Goal: Information Seeking & Learning: Learn about a topic

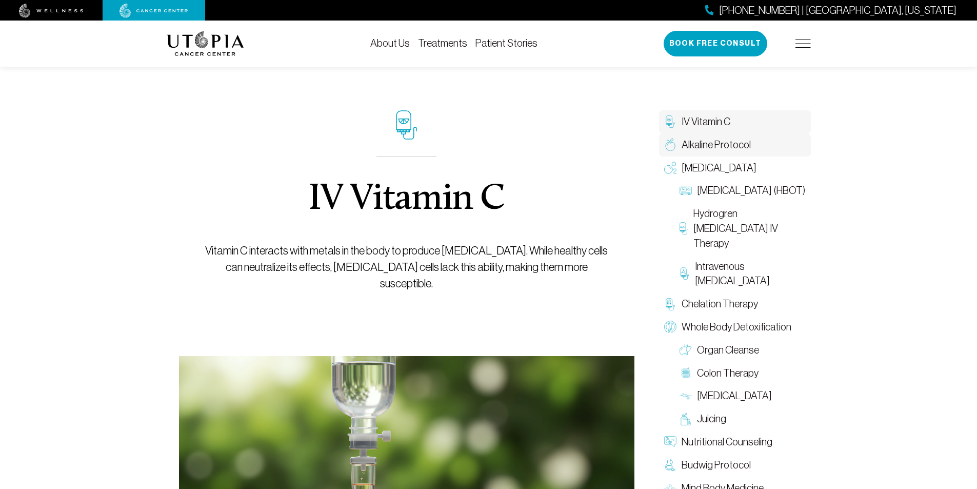
click at [728, 140] on span "Alkaline Protocol" at bounding box center [715, 144] width 69 height 15
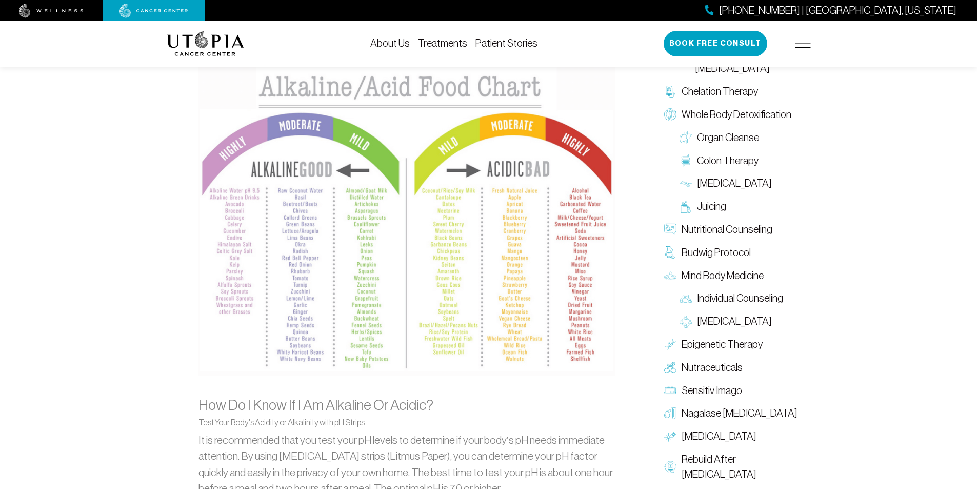
scroll to position [974, 0]
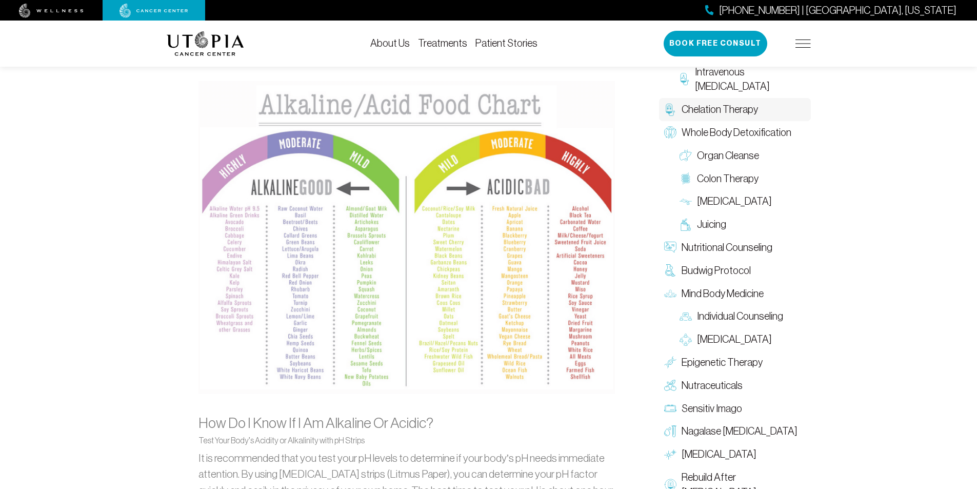
click at [749, 102] on span "Chelation Therapy" at bounding box center [719, 109] width 76 height 15
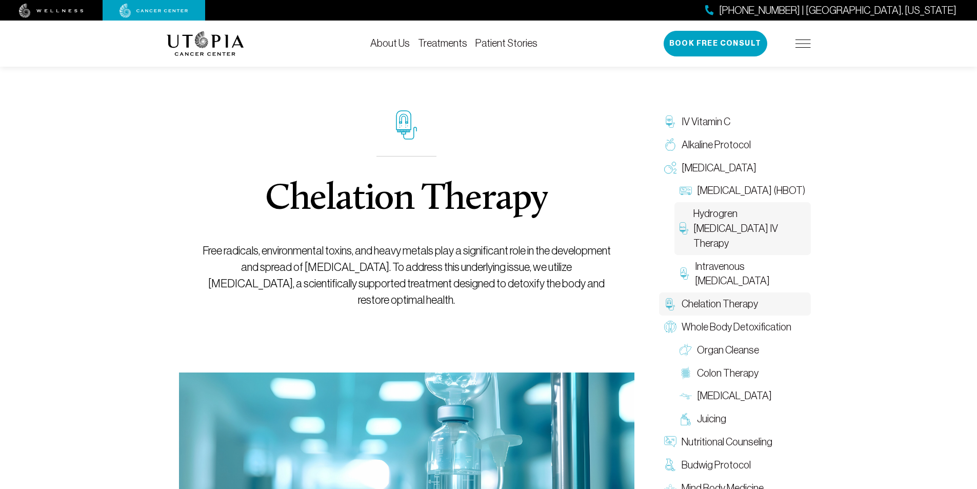
click at [720, 237] on span "Hydrogren [MEDICAL_DATA] IV Therapy" at bounding box center [749, 228] width 112 height 44
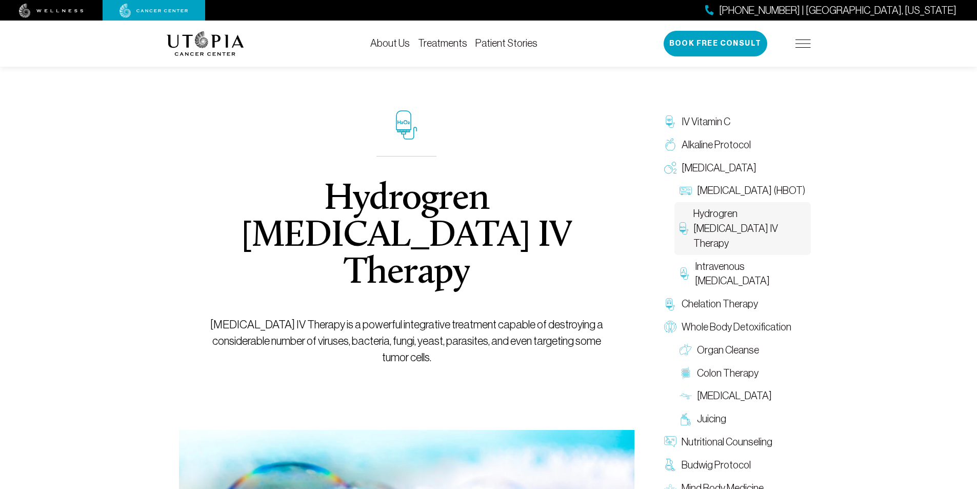
click at [717, 232] on span "Hydrogren [MEDICAL_DATA] IV Therapy" at bounding box center [749, 228] width 112 height 44
